Goal: Transaction & Acquisition: Purchase product/service

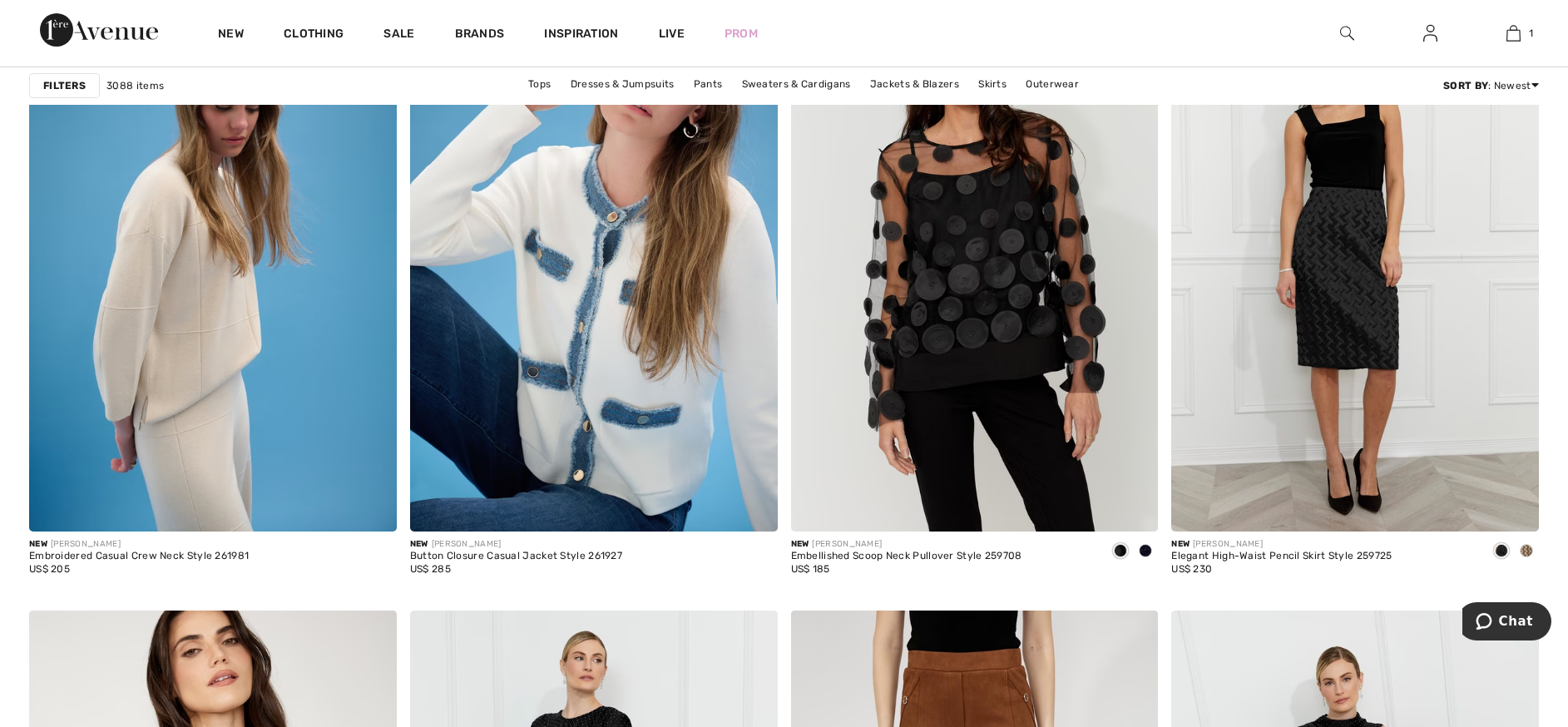
scroll to position [3612, 0]
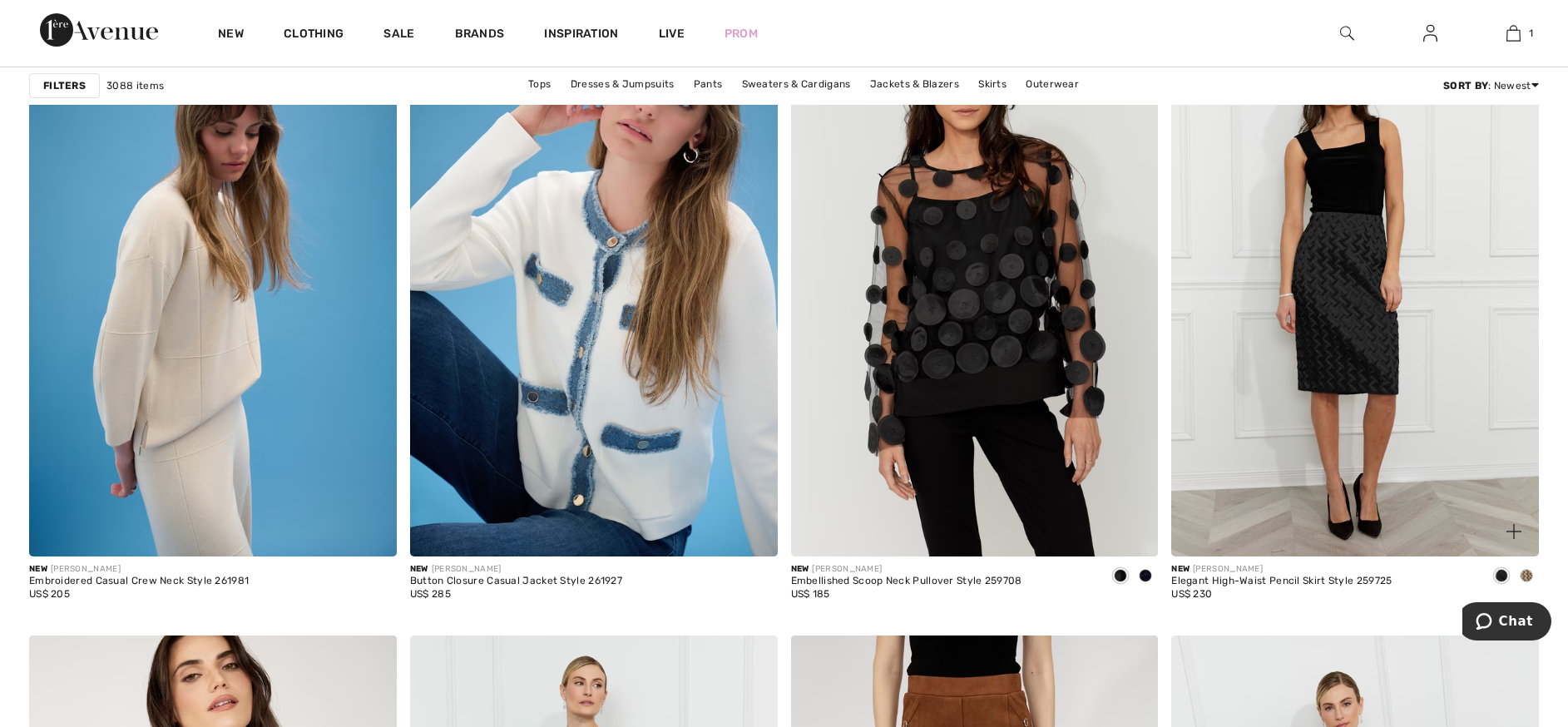
click at [1354, 328] on img at bounding box center [1354, 280] width 368 height 551
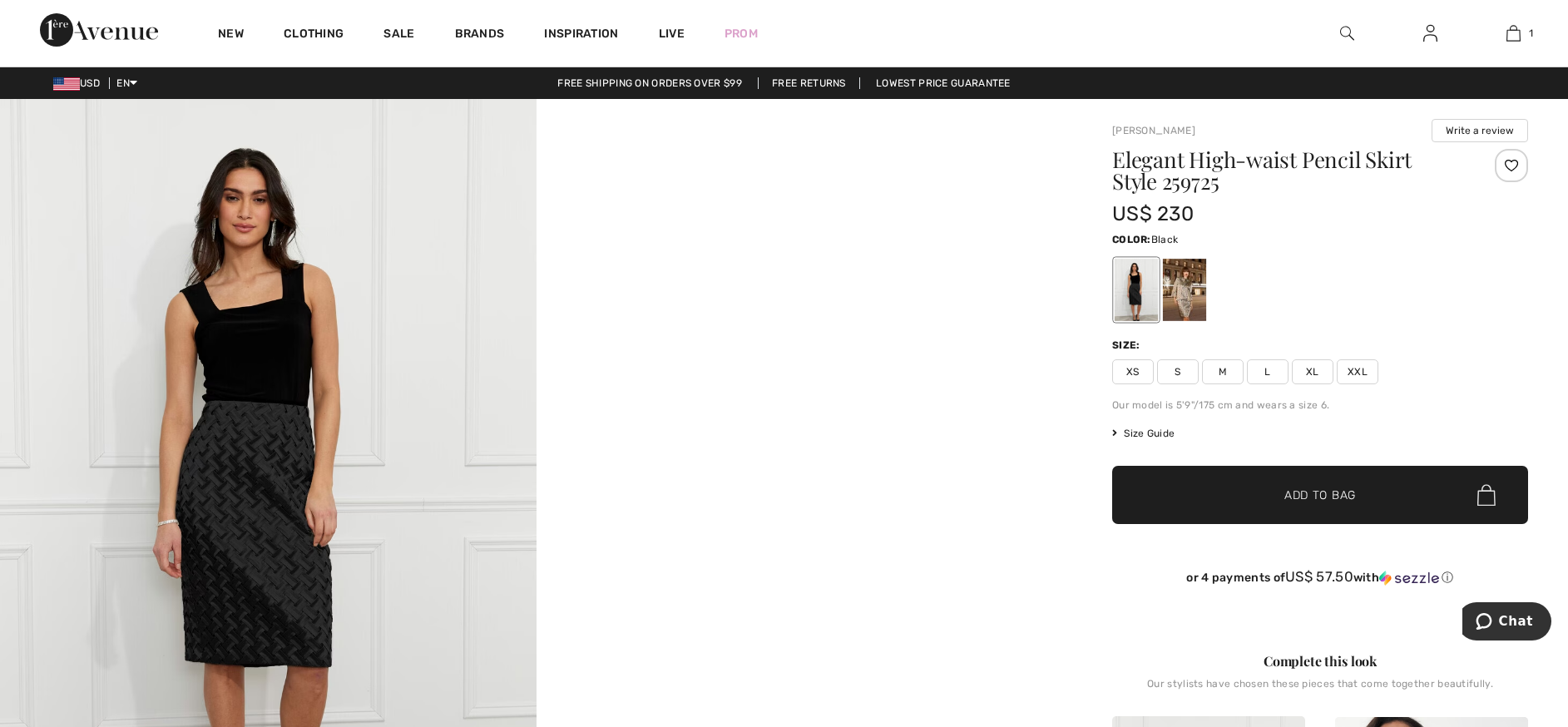
click at [1149, 307] on div at bounding box center [1136, 290] width 43 height 62
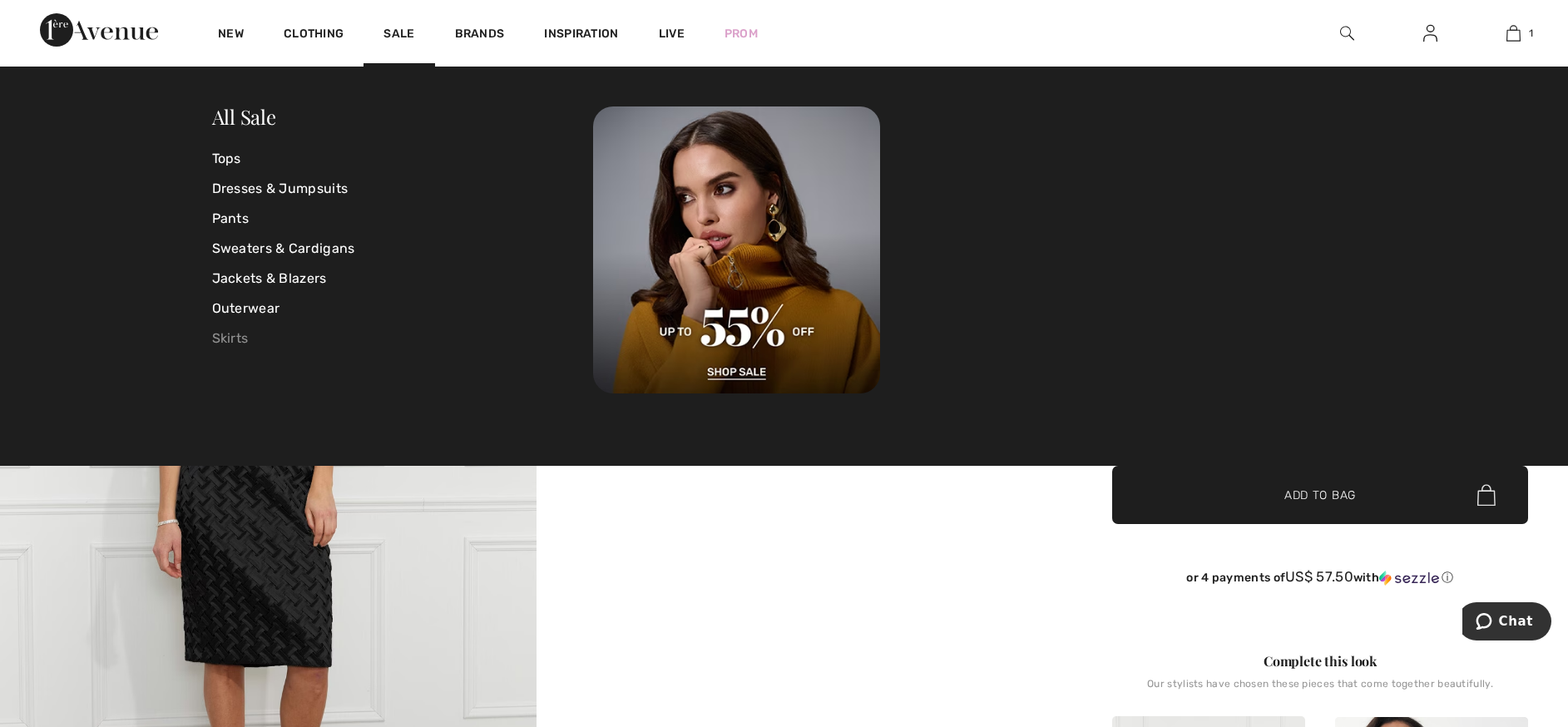
click at [233, 341] on link "Skirts" at bounding box center [404, 339] width 382 height 30
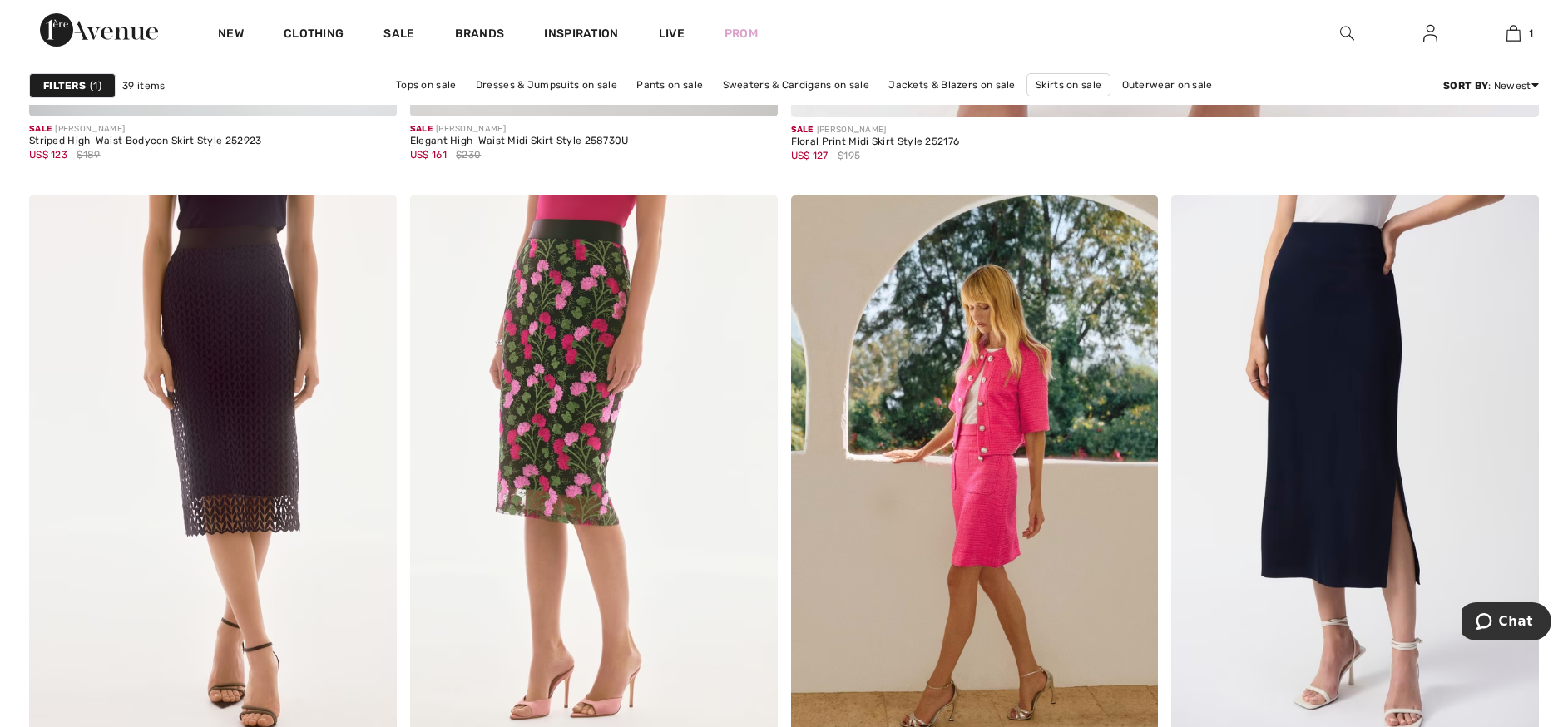
scroll to position [1477, 0]
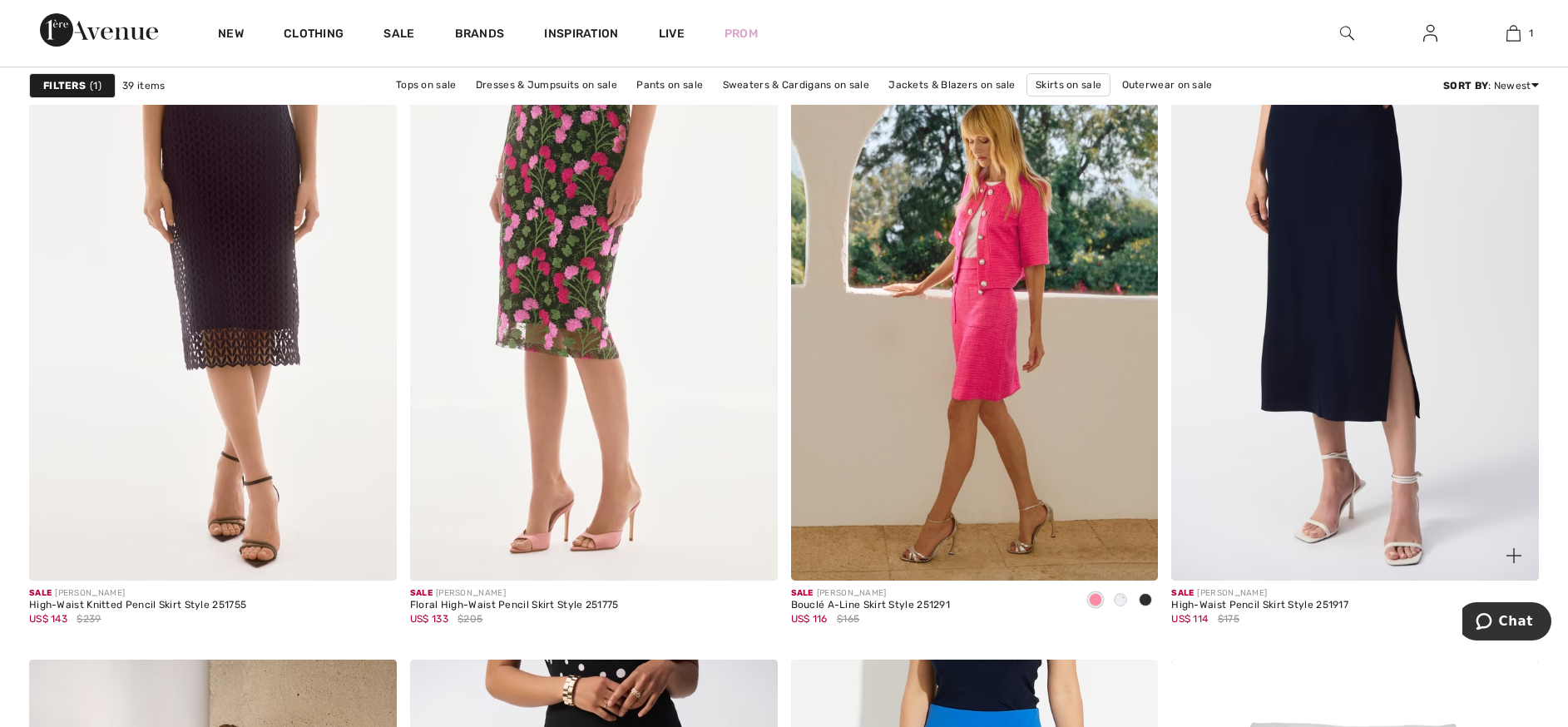
click at [1263, 606] on div "High-Waist Pencil Skirt Style 251917" at bounding box center [1259, 606] width 177 height 11
click at [1230, 588] on div "Sale JOSEPH RIBKOFF" at bounding box center [1259, 593] width 177 height 12
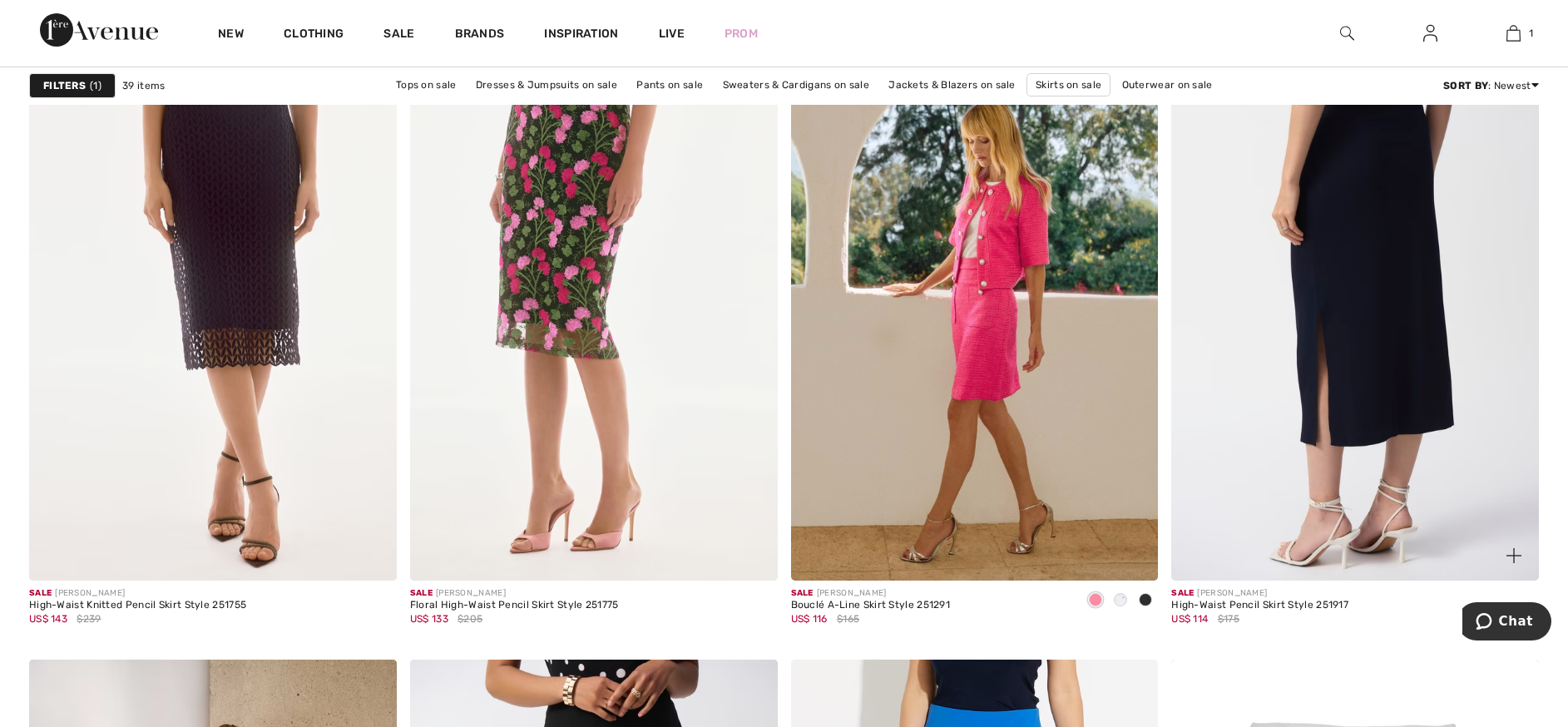
click at [1431, 450] on img at bounding box center [1354, 305] width 368 height 551
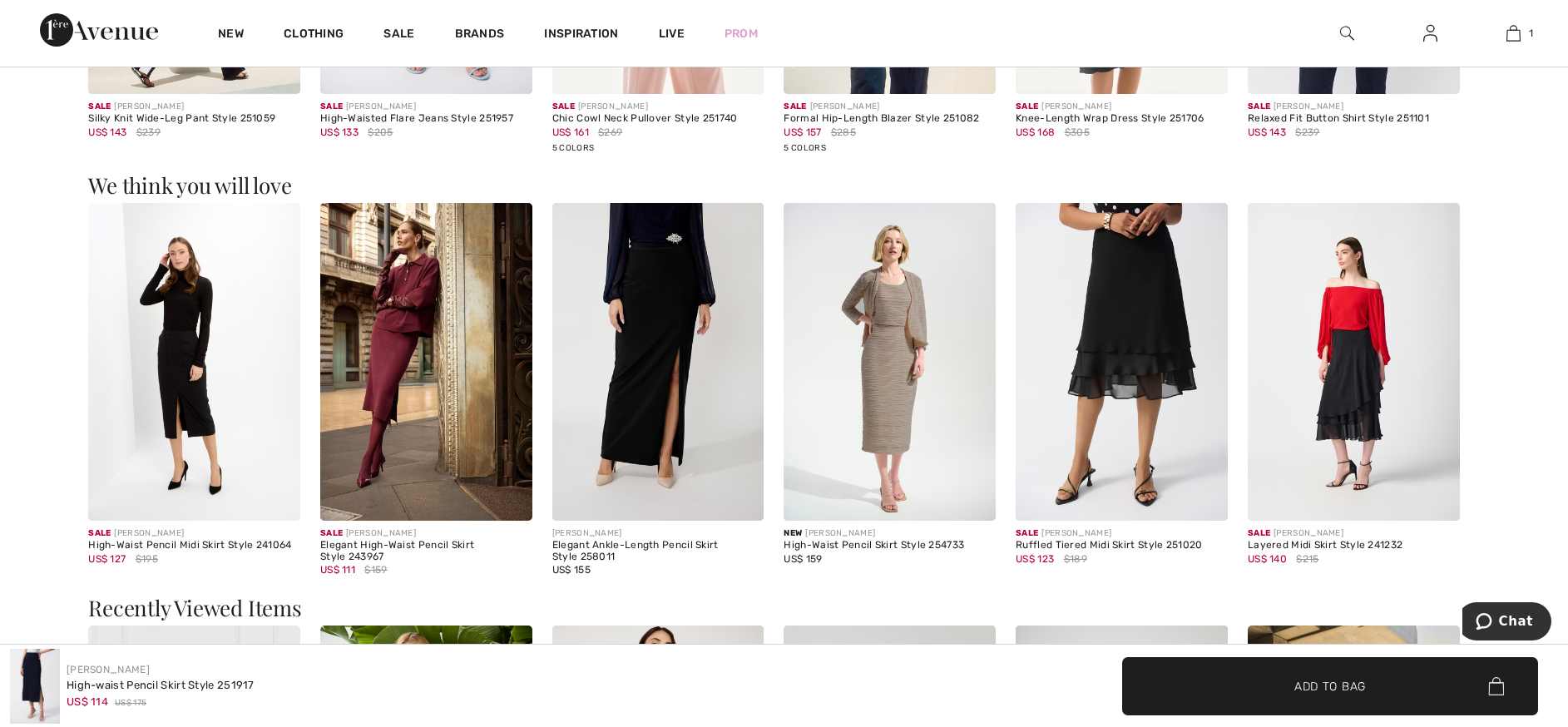
scroll to position [2208, 0]
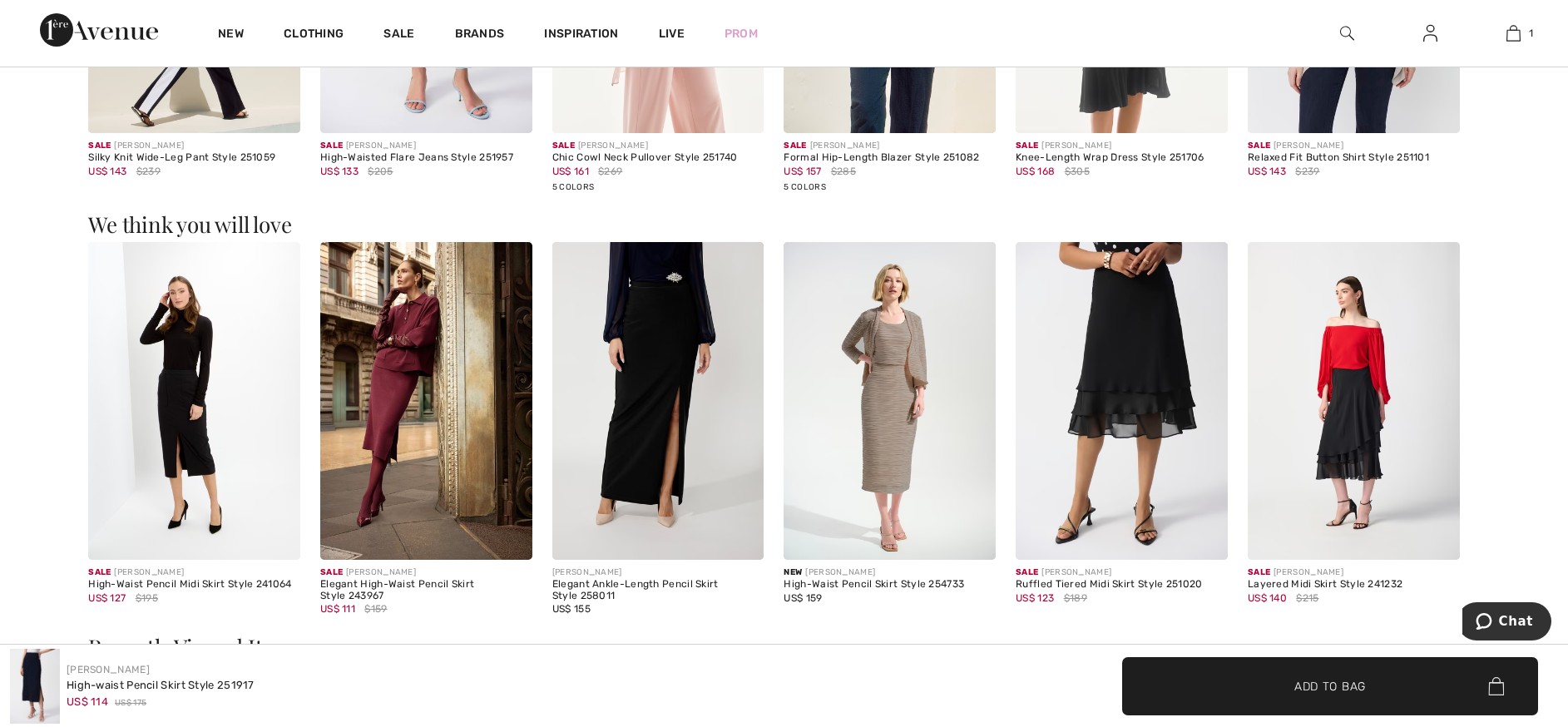
click at [679, 375] on img at bounding box center [658, 401] width 213 height 318
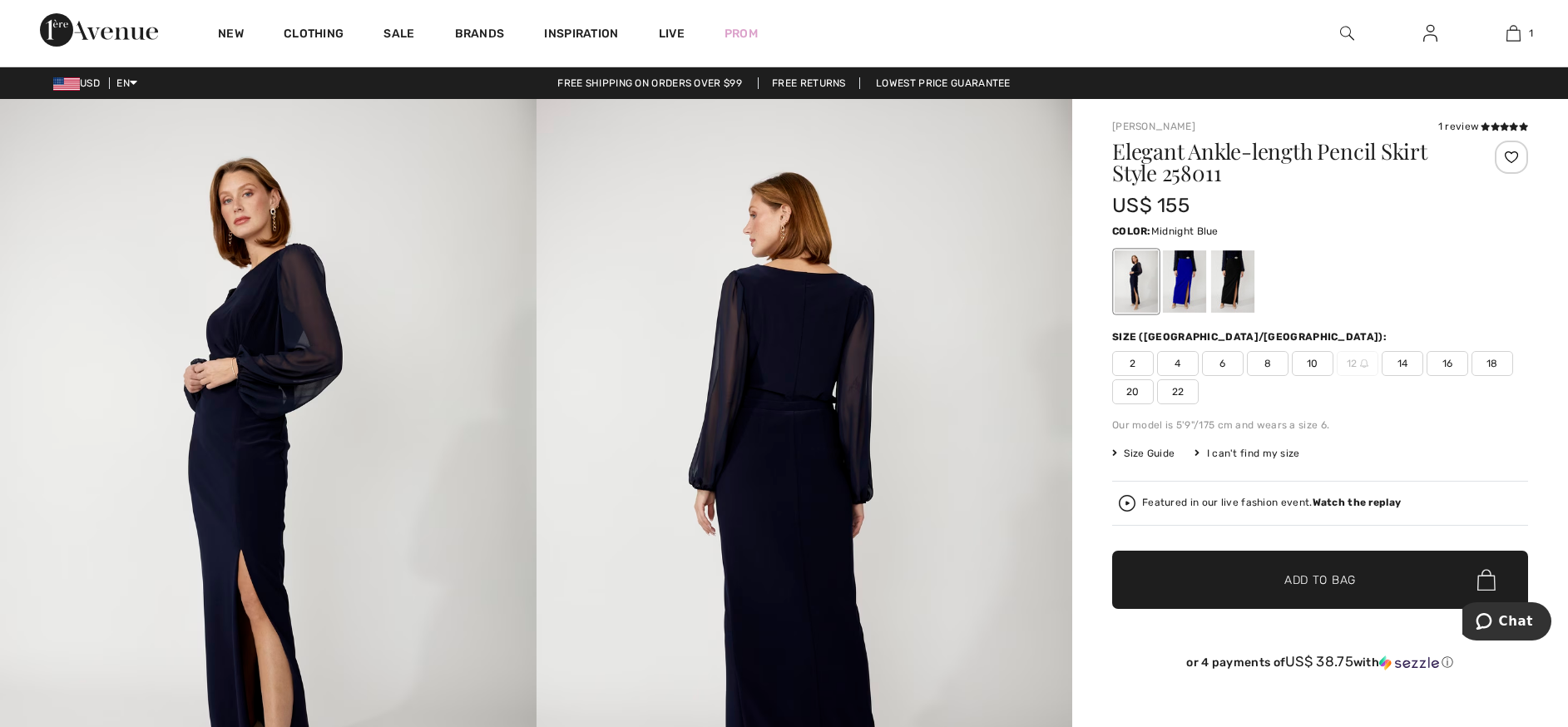
click at [1133, 277] on div at bounding box center [1136, 281] width 43 height 62
click at [1196, 298] on div at bounding box center [1184, 281] width 43 height 62
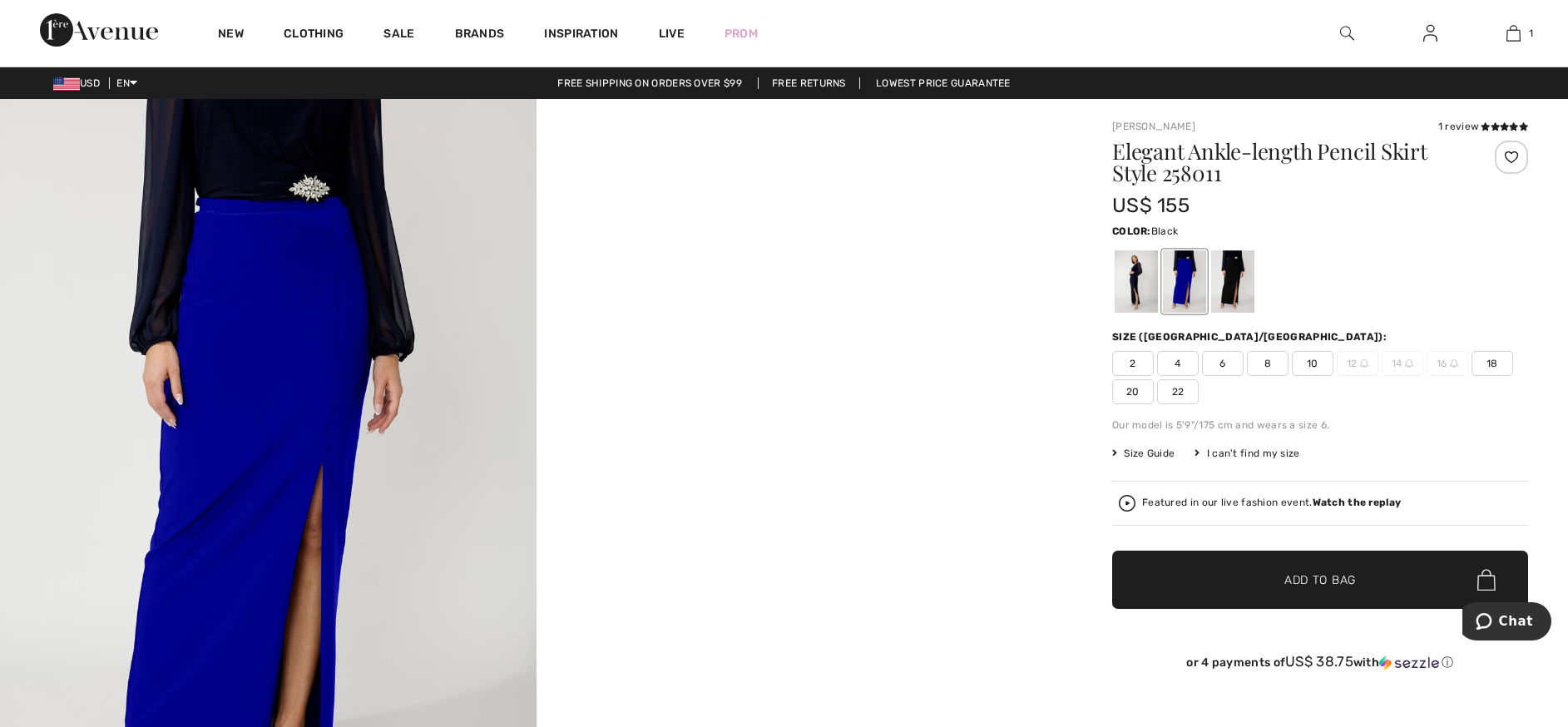
click at [1240, 279] on div at bounding box center [1233, 281] width 43 height 62
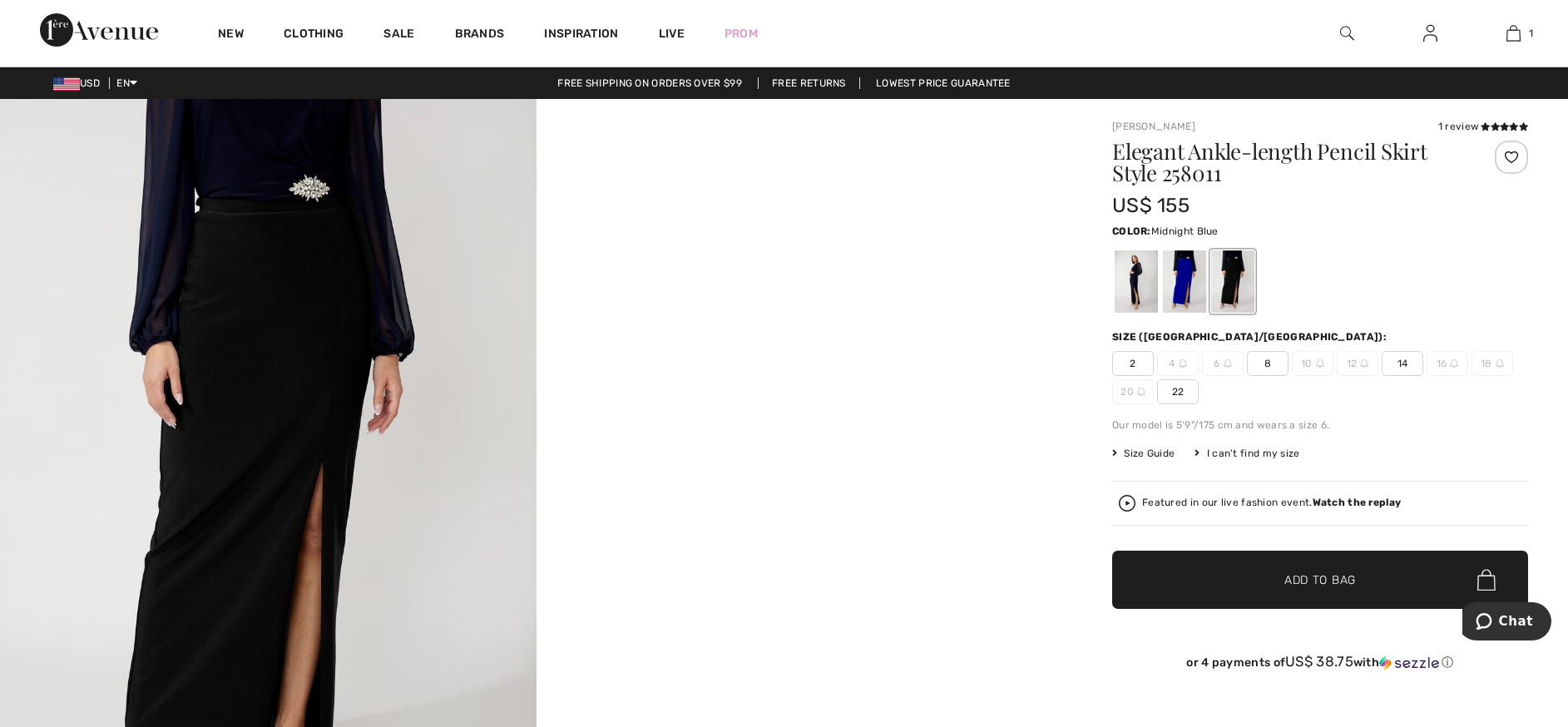
click at [1133, 289] on div at bounding box center [1136, 281] width 43 height 62
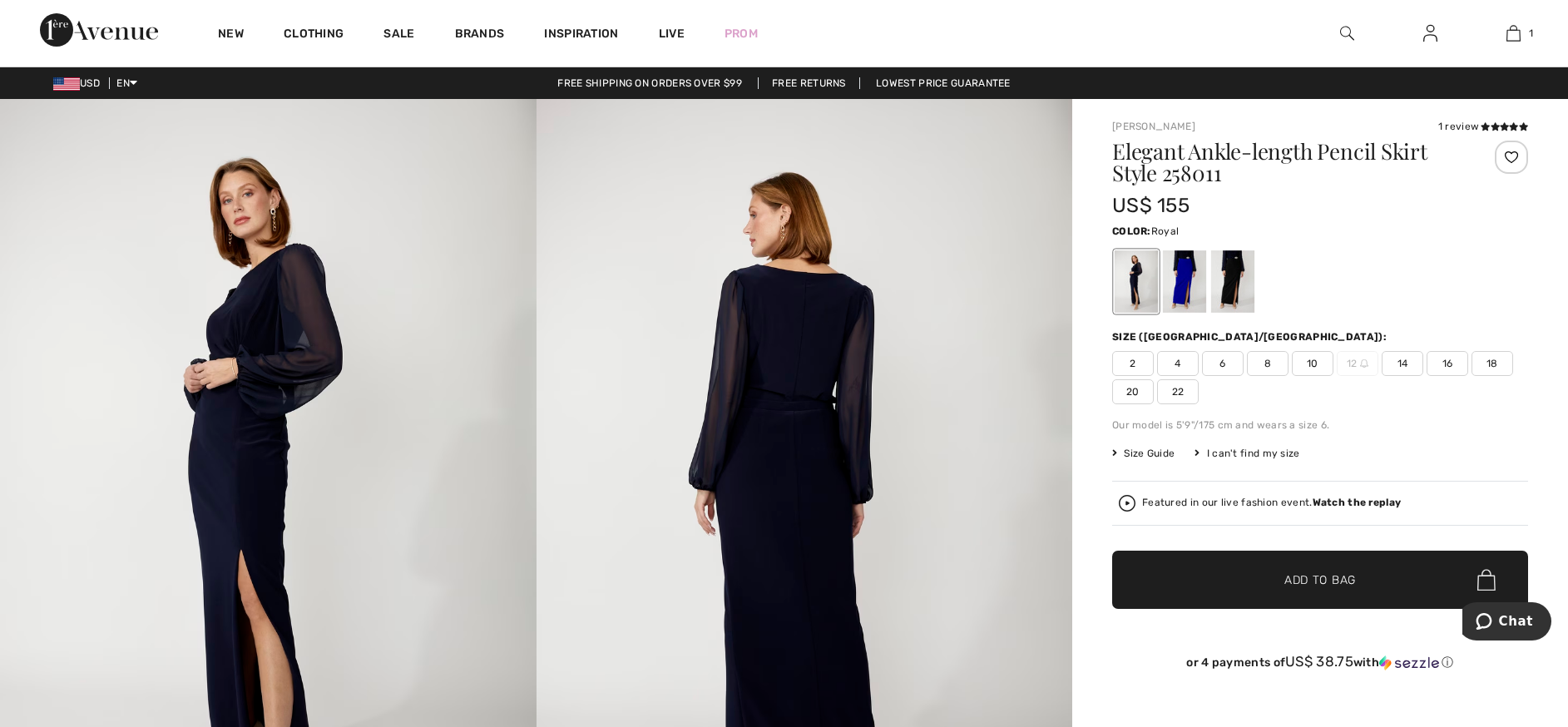
click at [1179, 280] on div at bounding box center [1184, 281] width 43 height 62
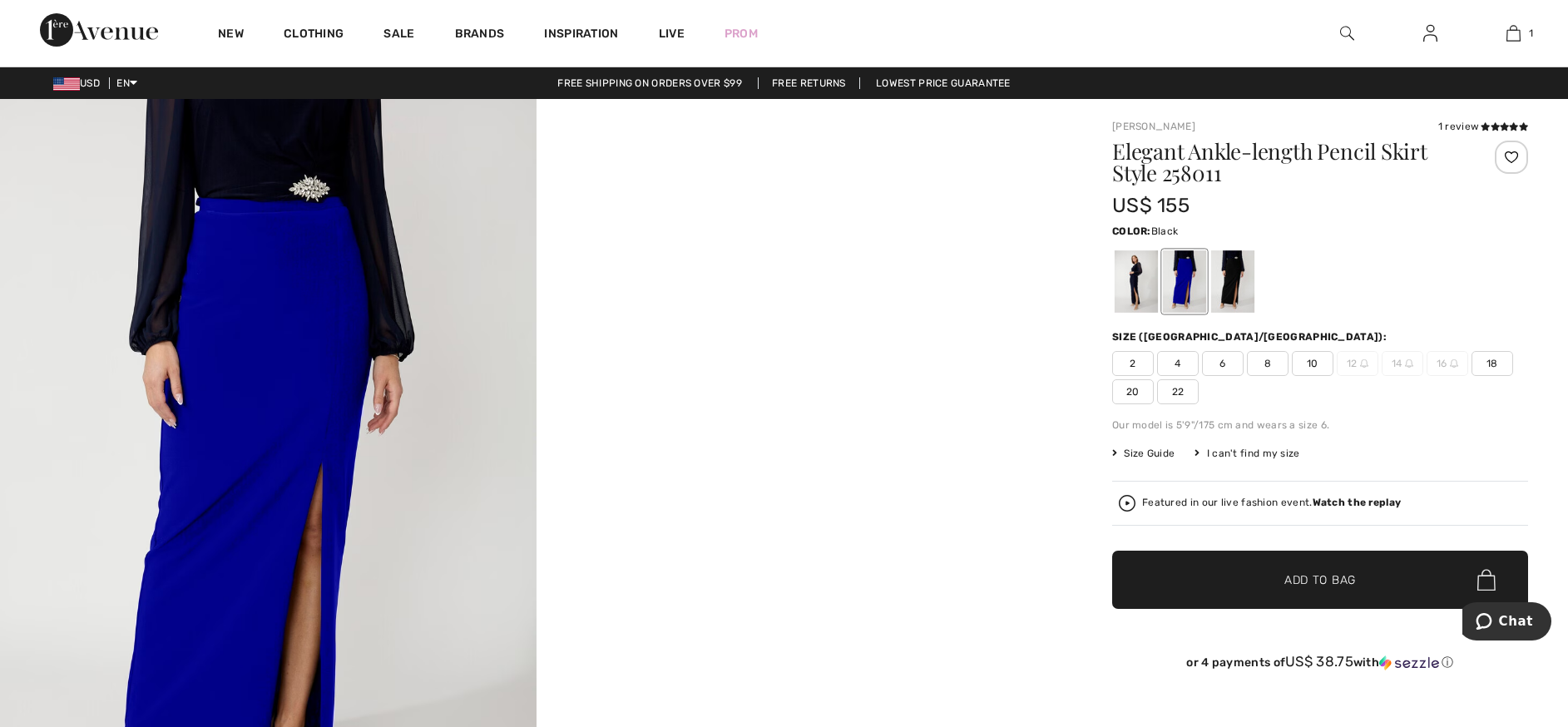
click at [1227, 270] on div at bounding box center [1233, 281] width 43 height 62
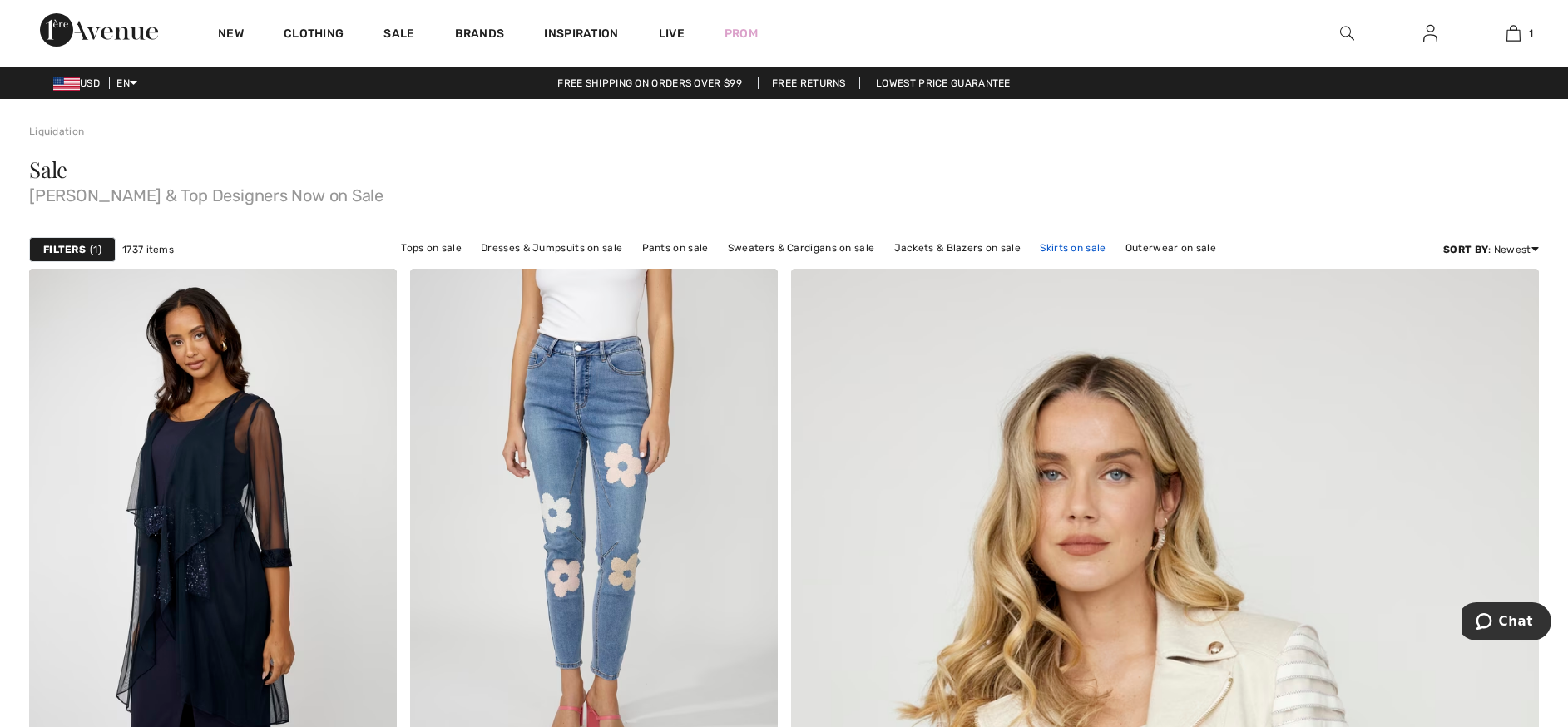
click at [1055, 241] on link "Skirts on sale" at bounding box center [1073, 247] width 83 height 22
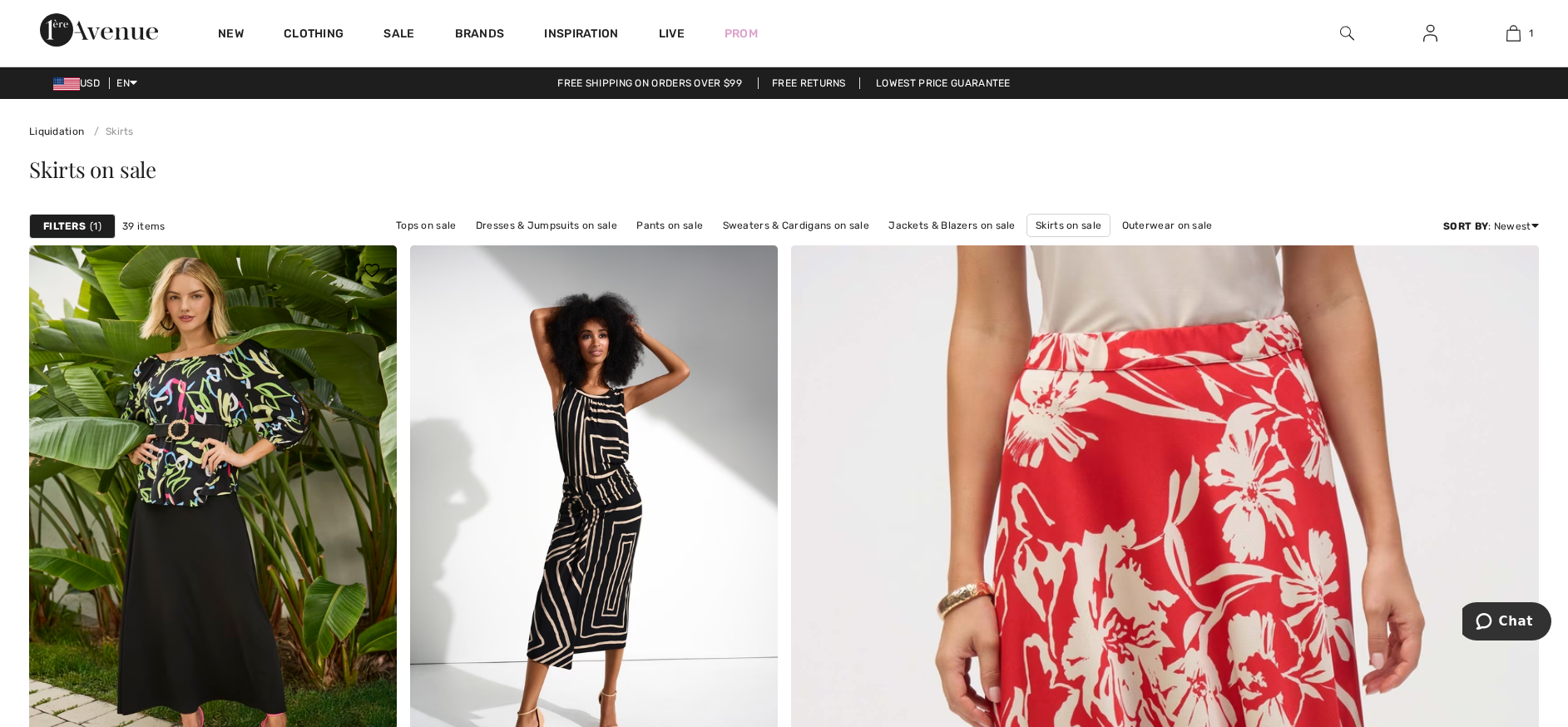
click at [292, 483] on img at bounding box center [213, 521] width 368 height 551
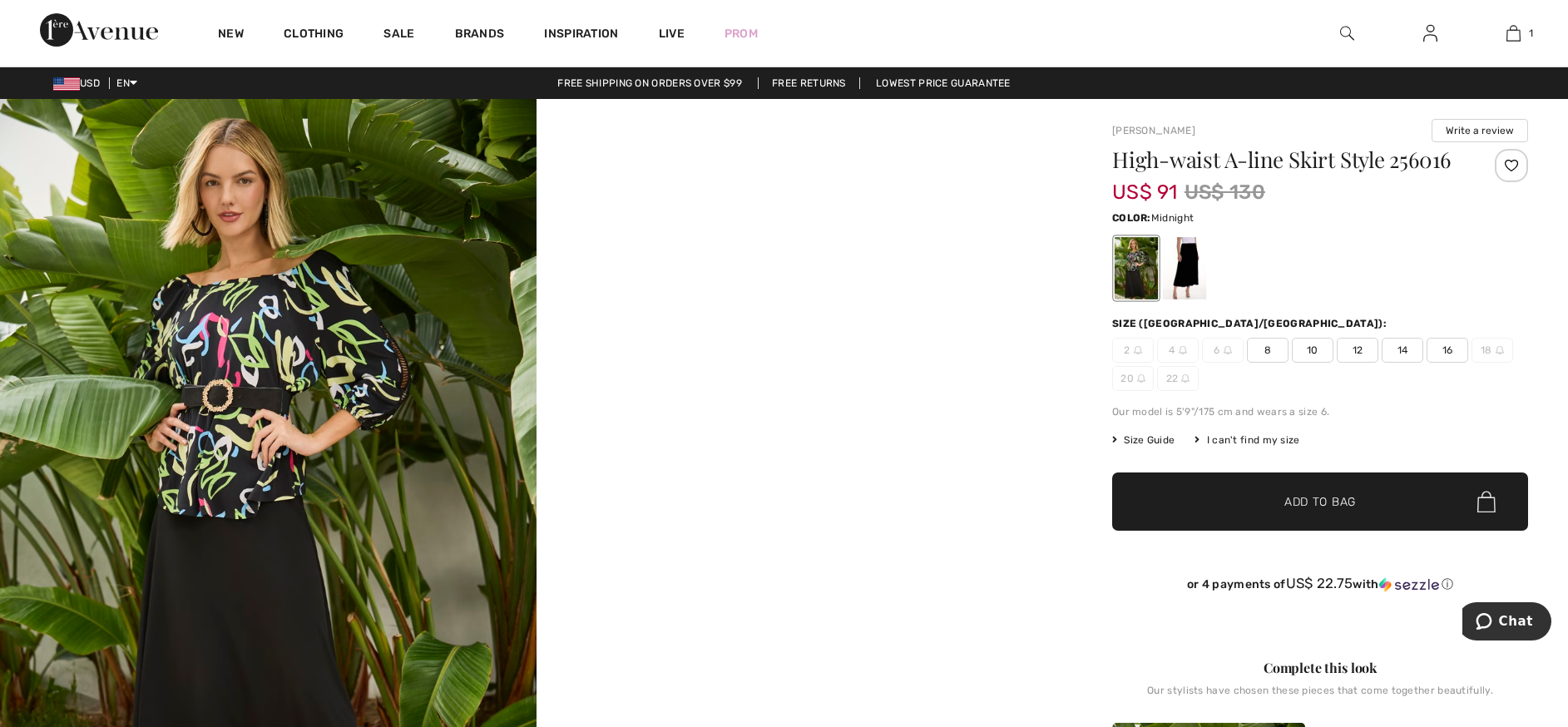
click at [1195, 298] on div at bounding box center [1184, 268] width 43 height 62
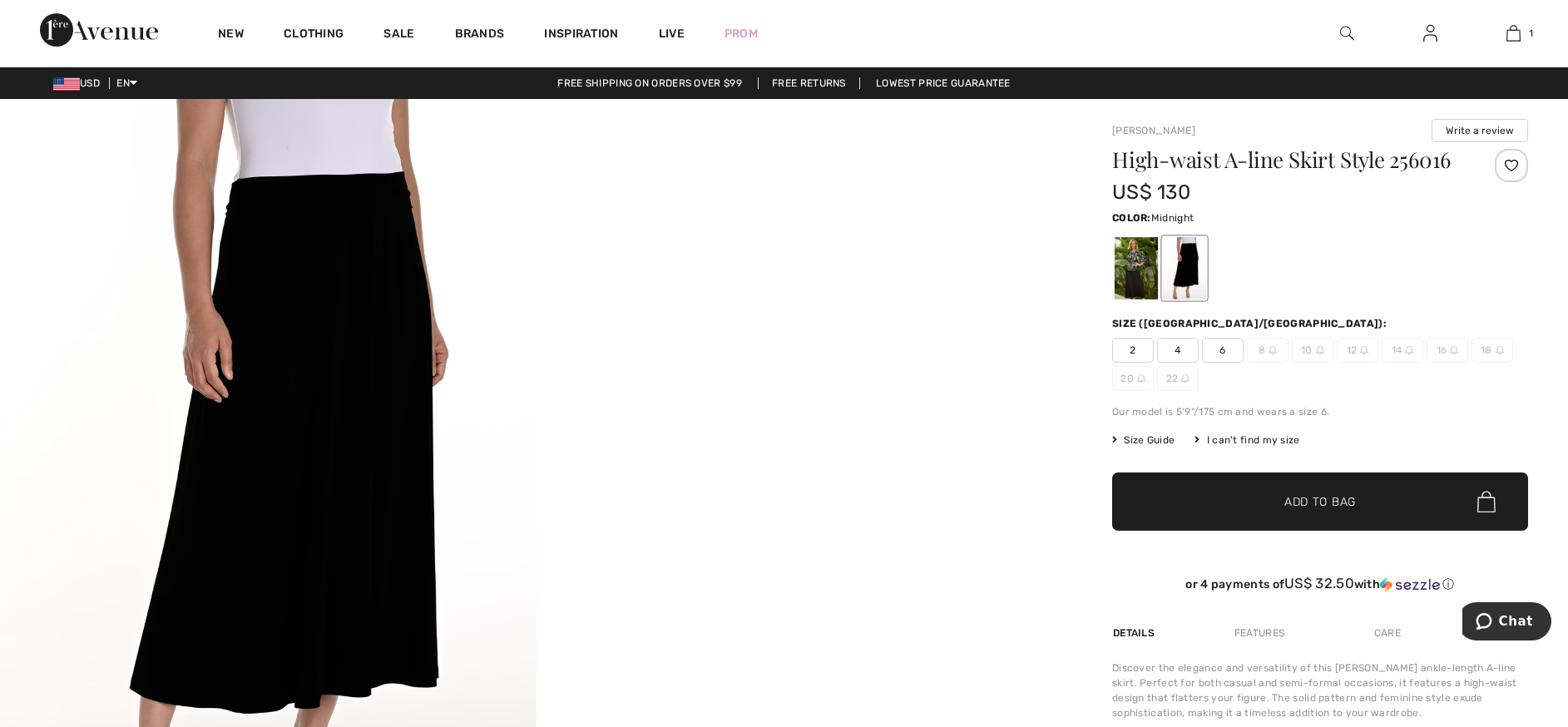
click at [1130, 218] on span "Color:" at bounding box center [1132, 218] width 40 height 11
click at [1203, 243] on div at bounding box center [1184, 268] width 43 height 62
click at [1133, 259] on div at bounding box center [1136, 268] width 43 height 62
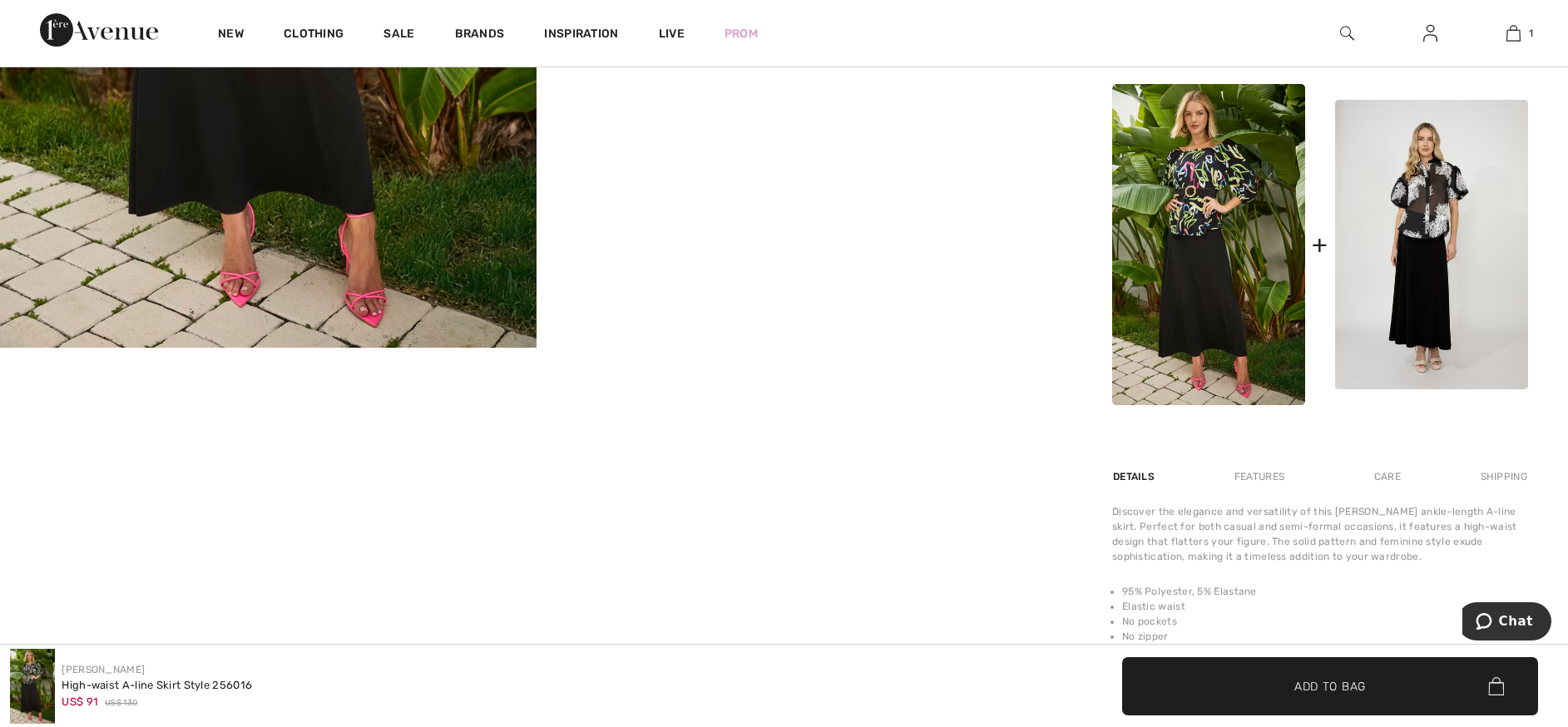
scroll to position [644, 0]
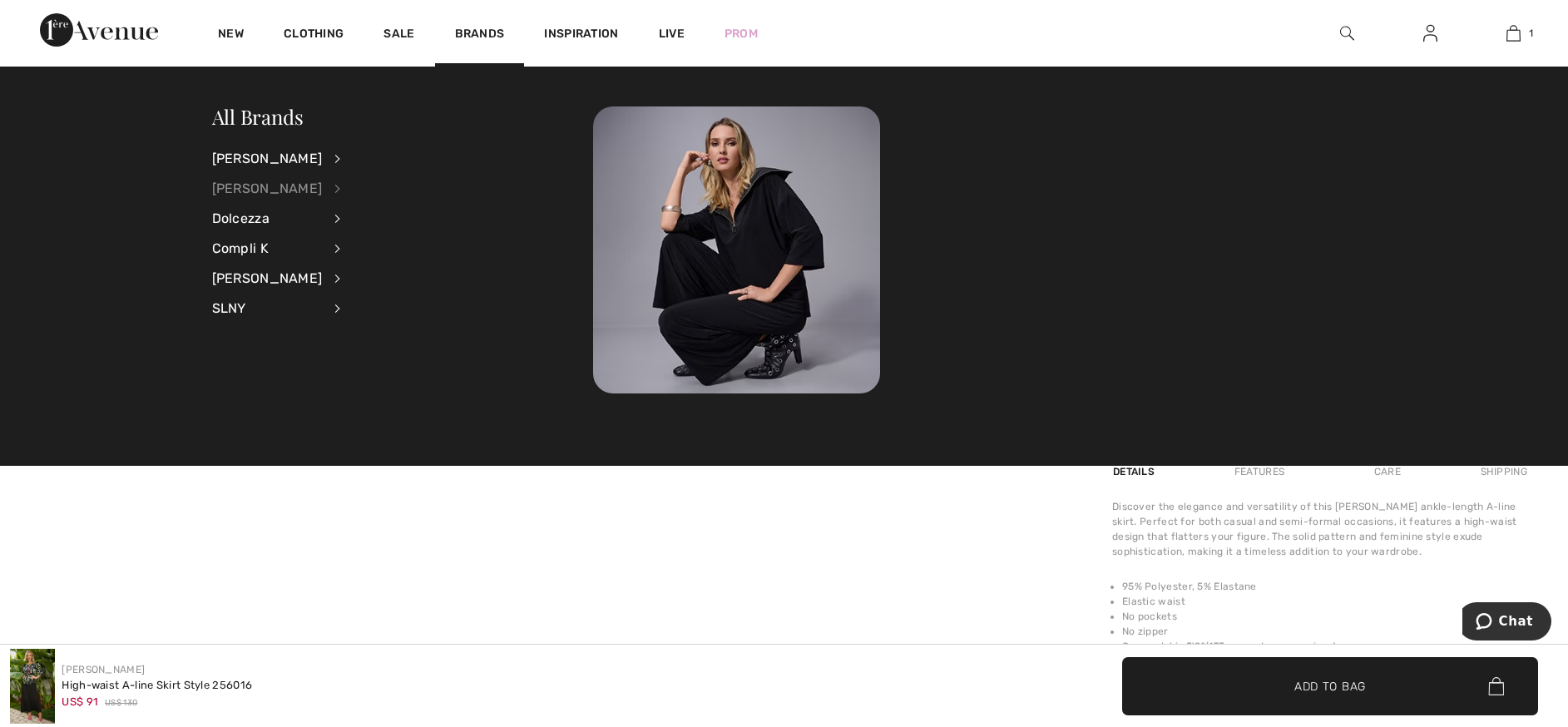
click at [271, 182] on div "[PERSON_NAME]" at bounding box center [268, 189] width 111 height 30
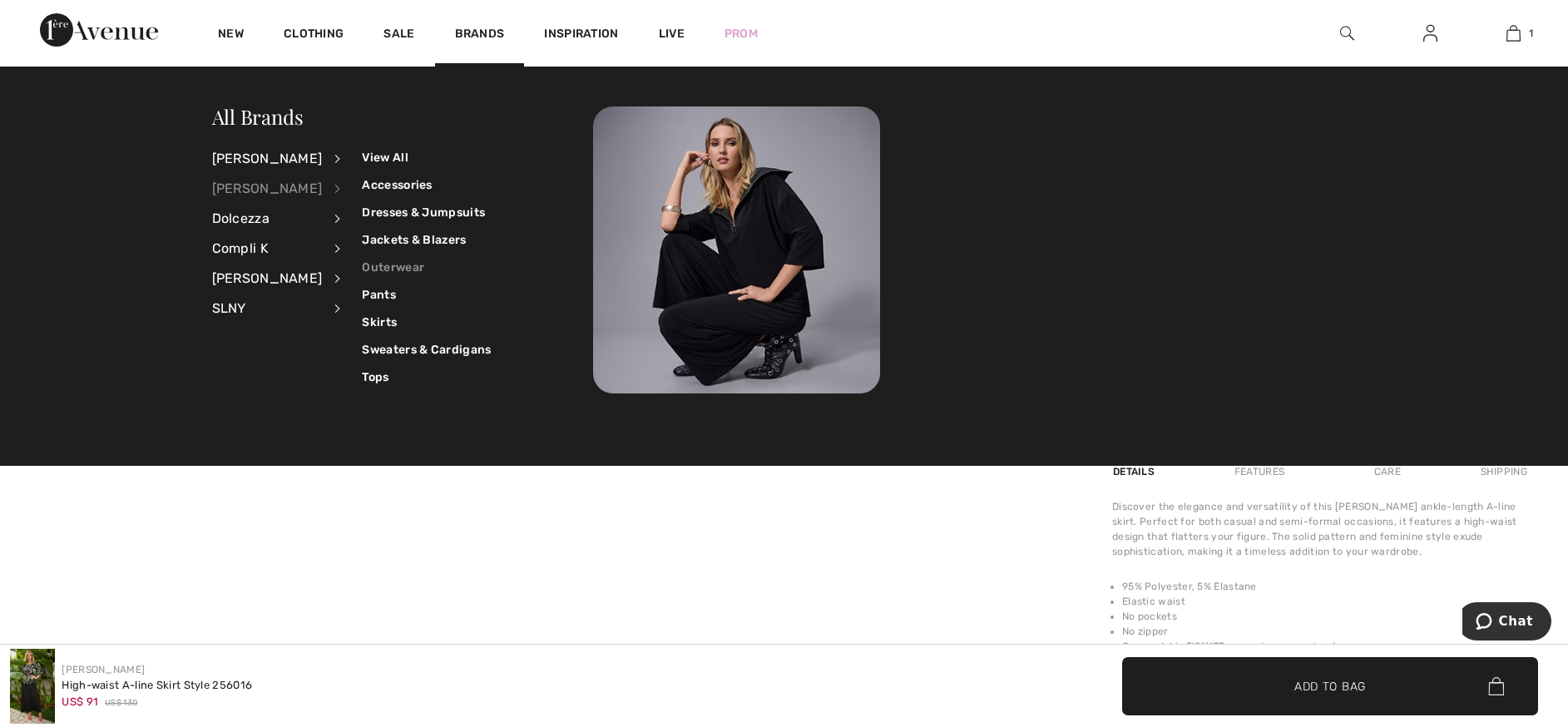
click at [400, 265] on link "Outerwear" at bounding box center [426, 267] width 129 height 27
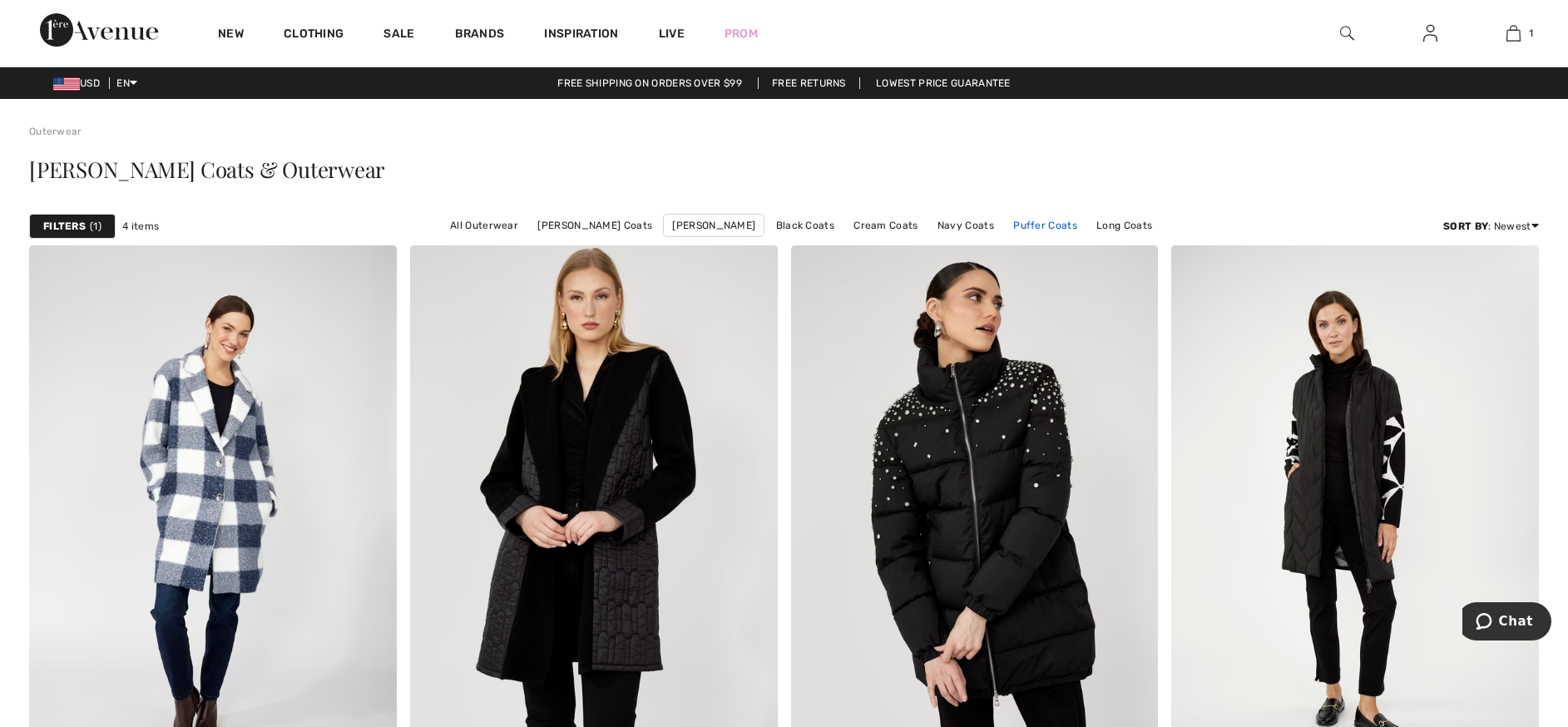
click at [1048, 226] on link "Puffer Coats" at bounding box center [1045, 225] width 81 height 22
click at [1039, 223] on link "Puffer Coats" at bounding box center [1045, 225] width 81 height 22
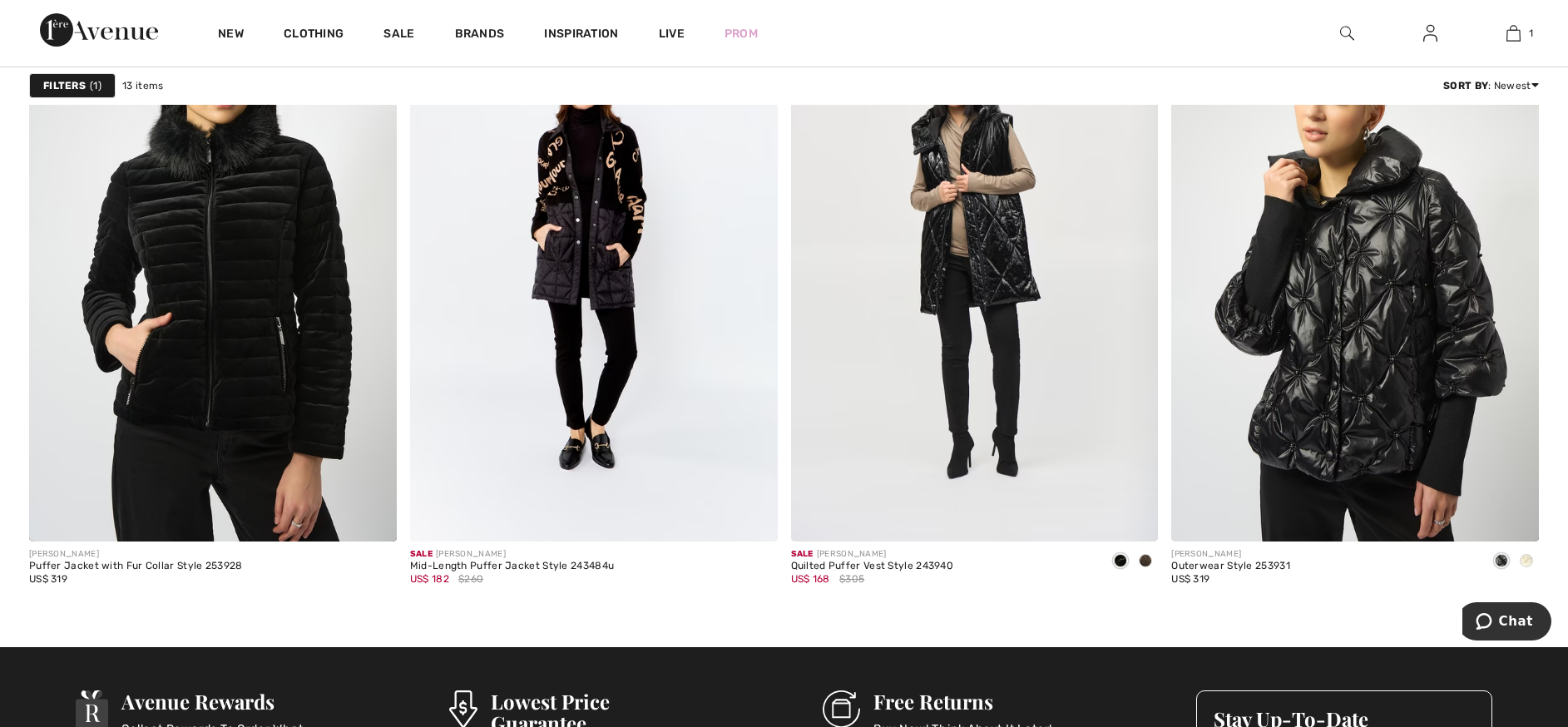
scroll to position [2122, 0]
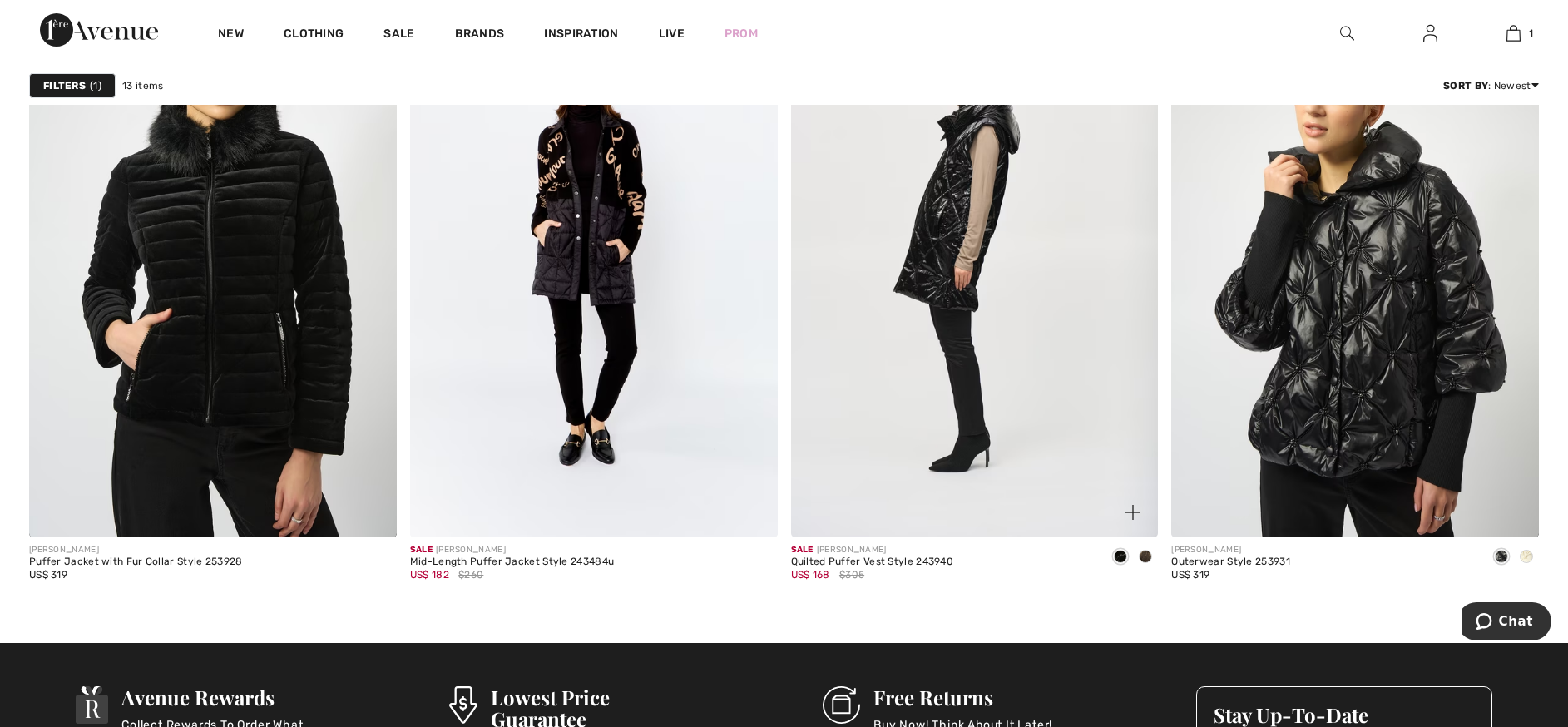
click at [1012, 371] on img at bounding box center [974, 261] width 368 height 551
